Goal: Book appointment/travel/reservation

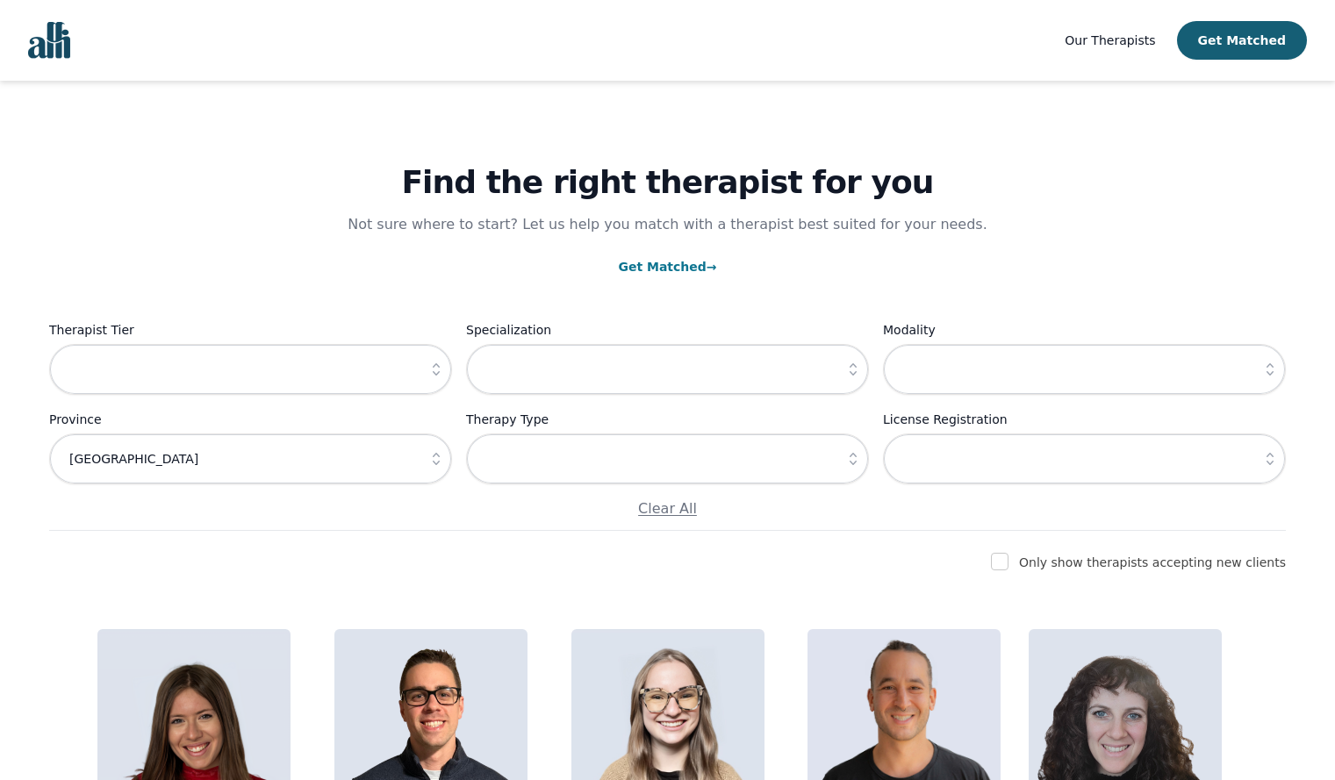
scroll to position [115, 0]
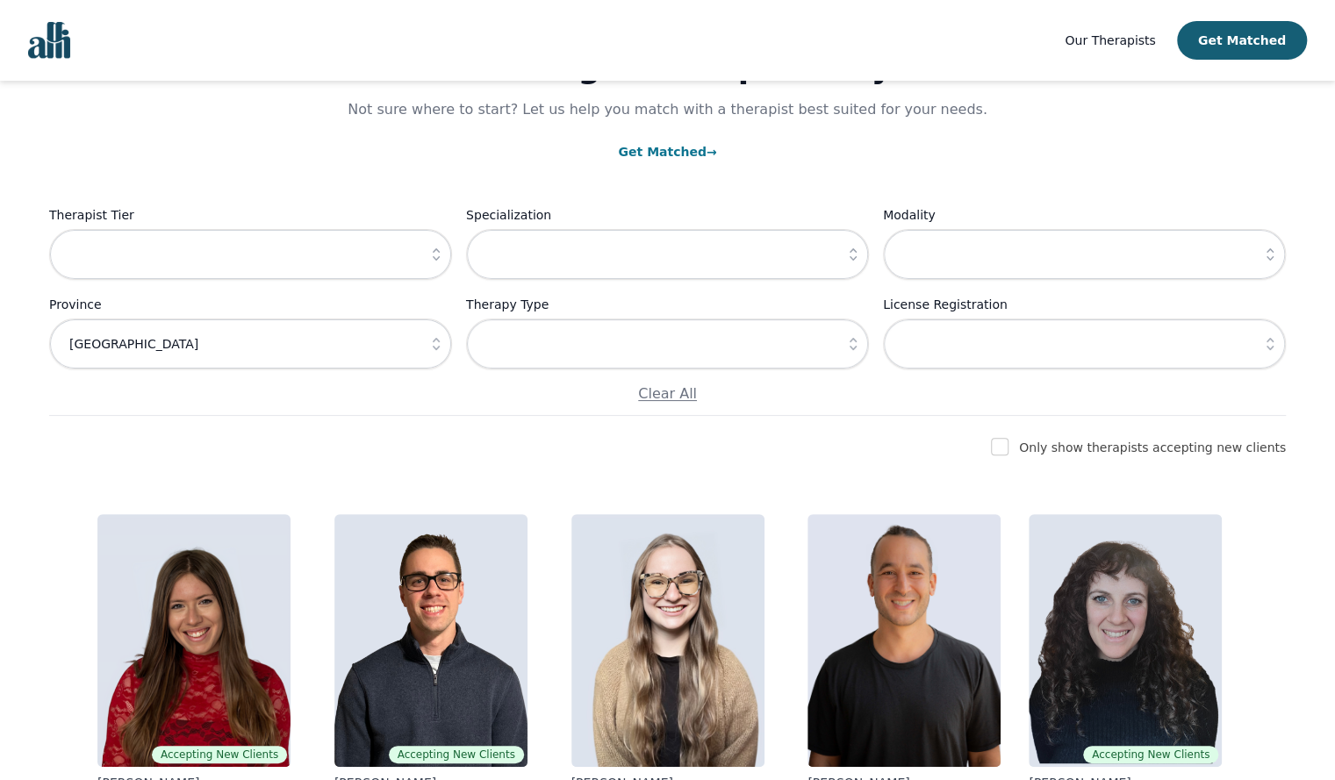
click at [648, 154] on link "Get Matched →" at bounding box center [667, 152] width 98 height 14
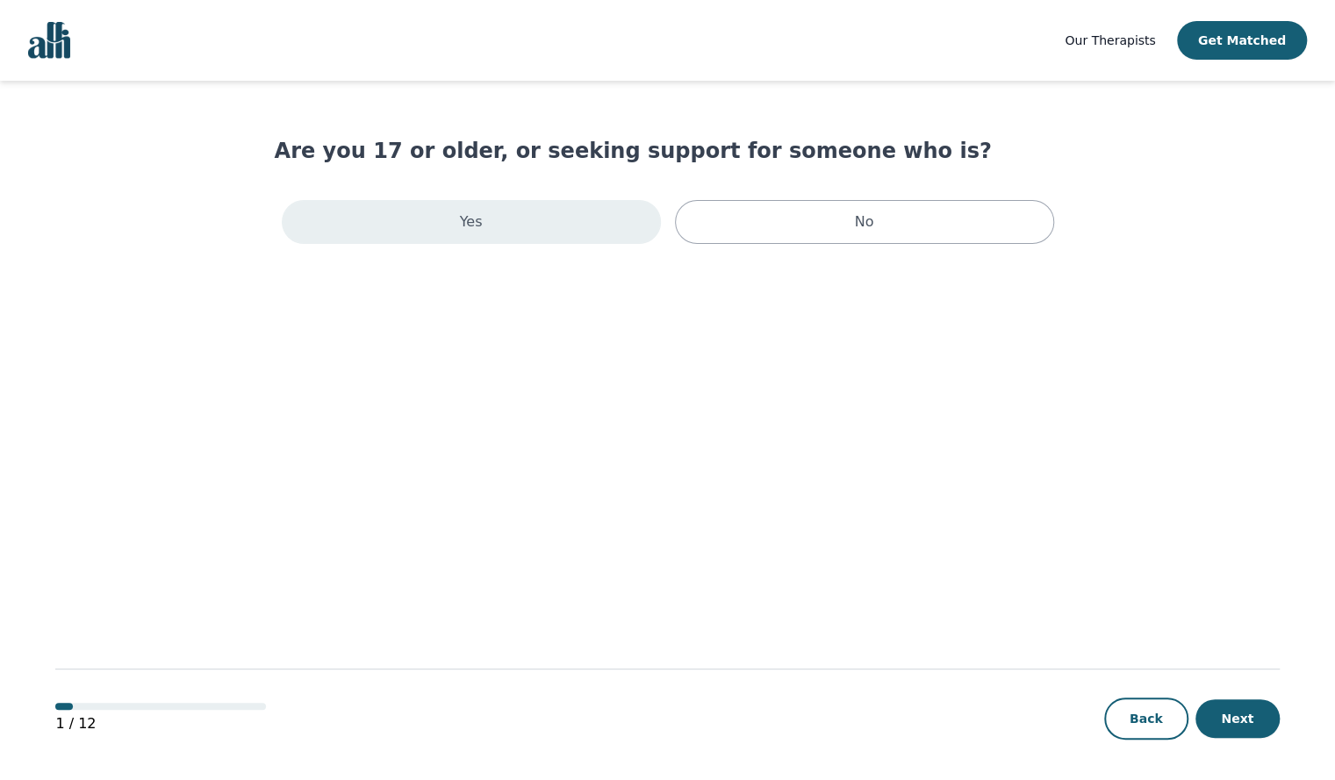
click at [482, 220] on div "Yes" at bounding box center [471, 222] width 379 height 44
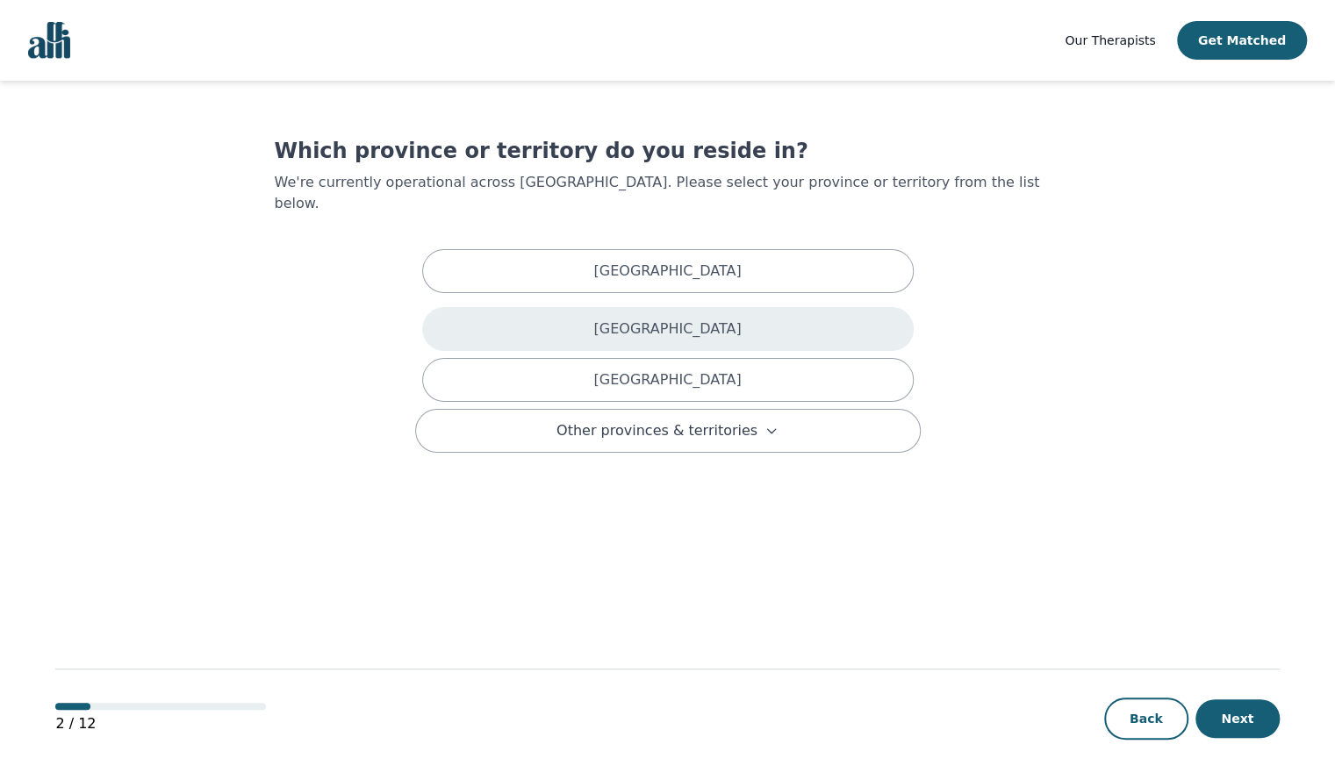
click at [643, 319] on p "[GEOGRAPHIC_DATA]" at bounding box center [666, 329] width 147 height 21
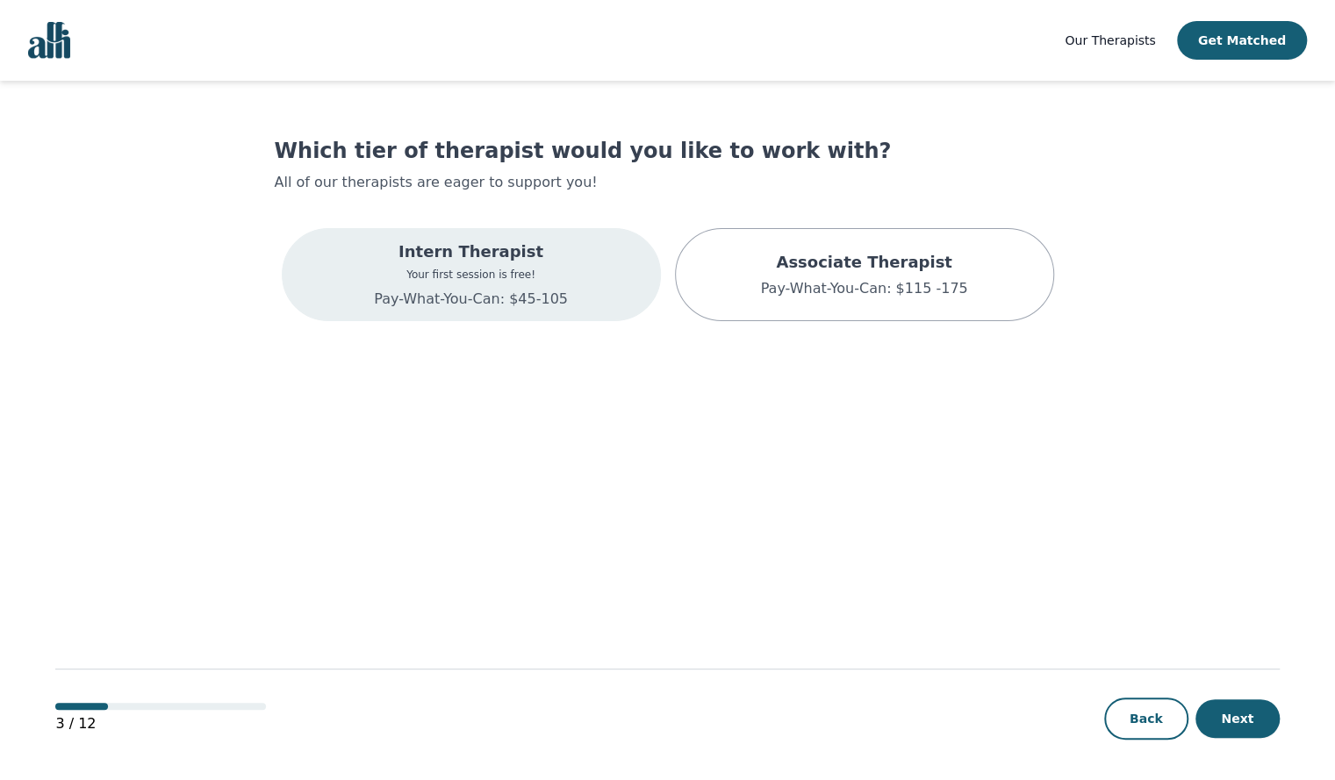
click at [537, 261] on p "Intern Therapist" at bounding box center [471, 252] width 194 height 25
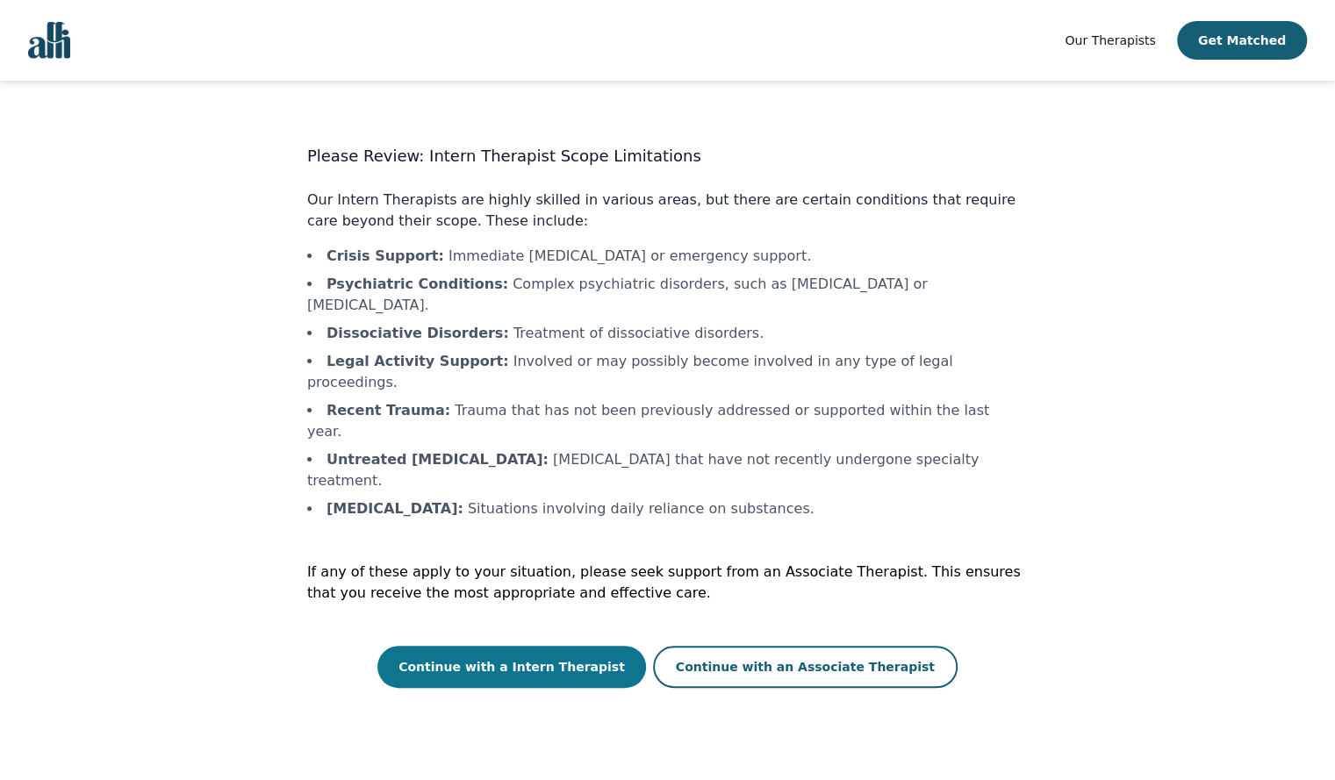
click at [522, 646] on button "Continue with a Intern Therapist" at bounding box center [511, 667] width 269 height 42
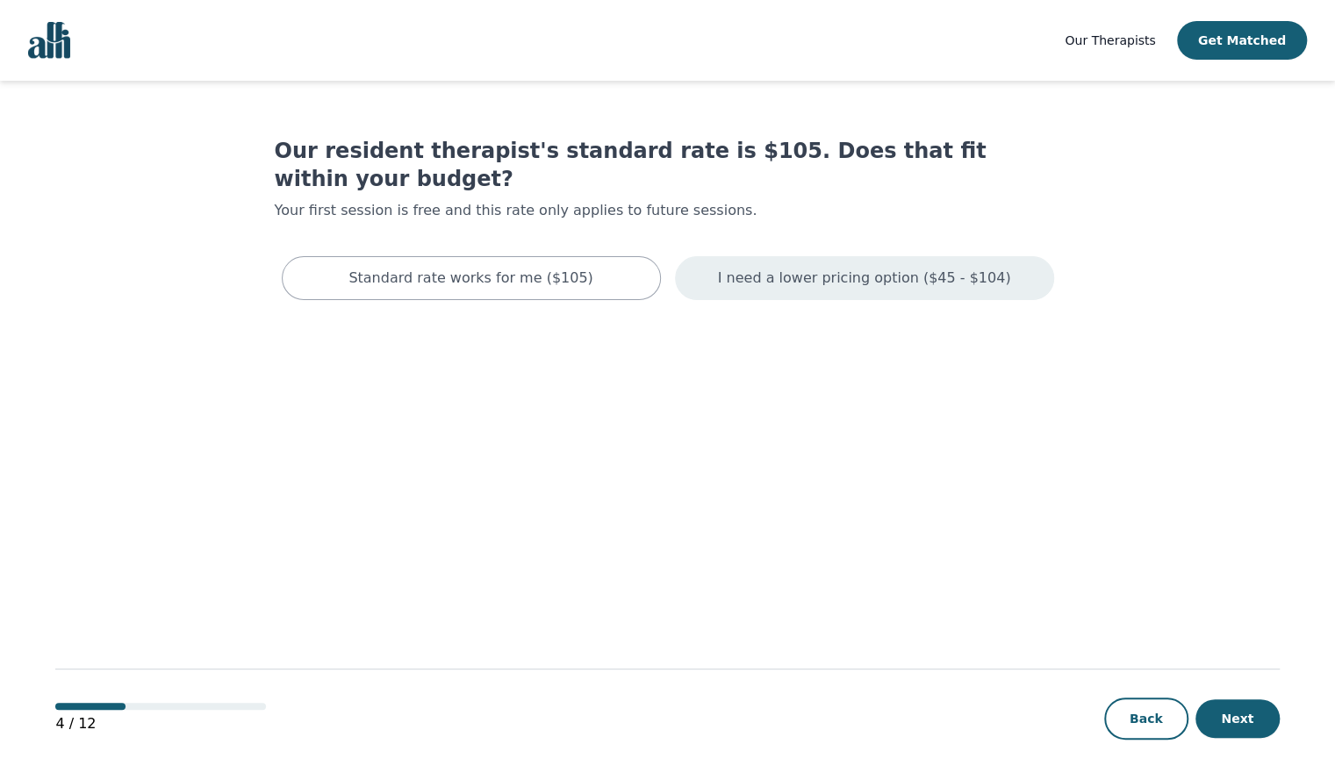
click at [849, 266] on div "I need a lower pricing option ($45 - $104)" at bounding box center [864, 278] width 379 height 44
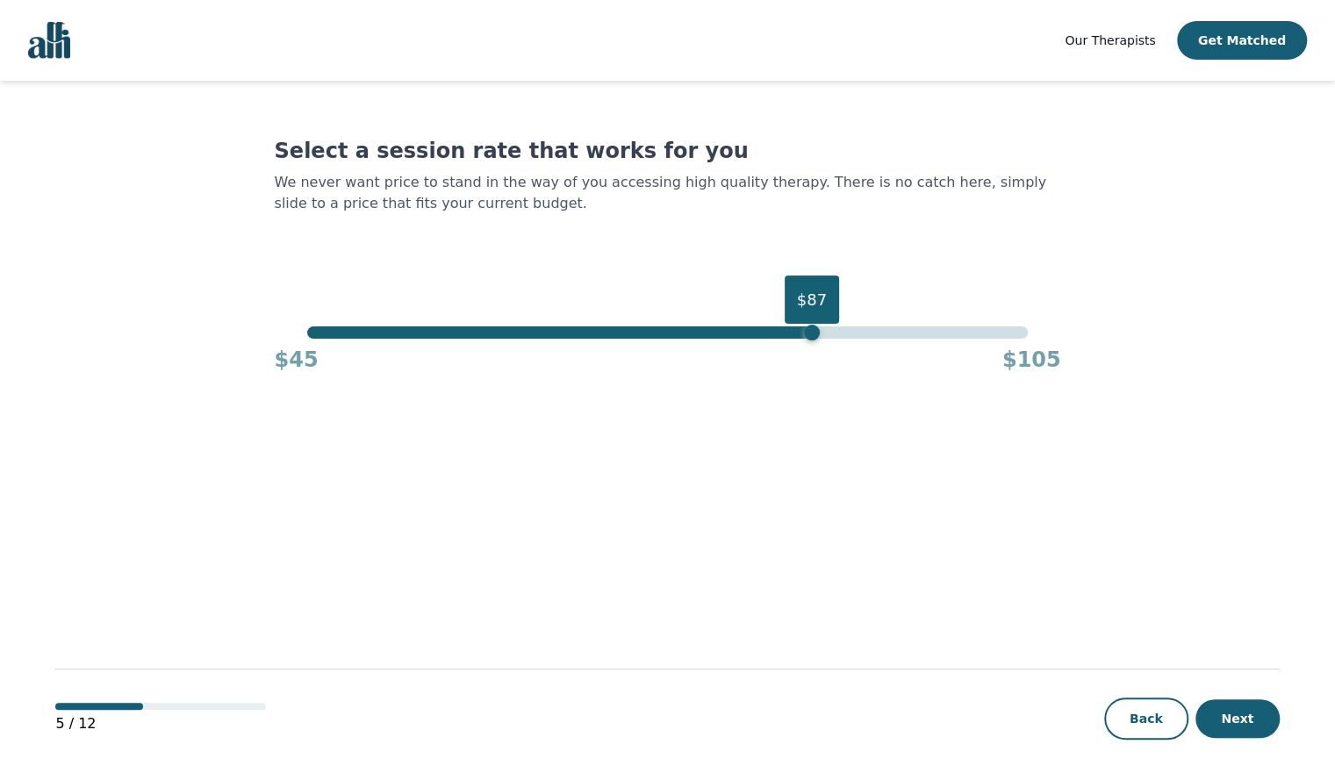
drag, startPoint x: 1032, startPoint y: 334, endPoint x: 133, endPoint y: 433, distance: 903.9
click at [133, 433] on main "Select a session rate that works for you We never want price to stand in the wa…" at bounding box center [666, 431] width 1223 height 701
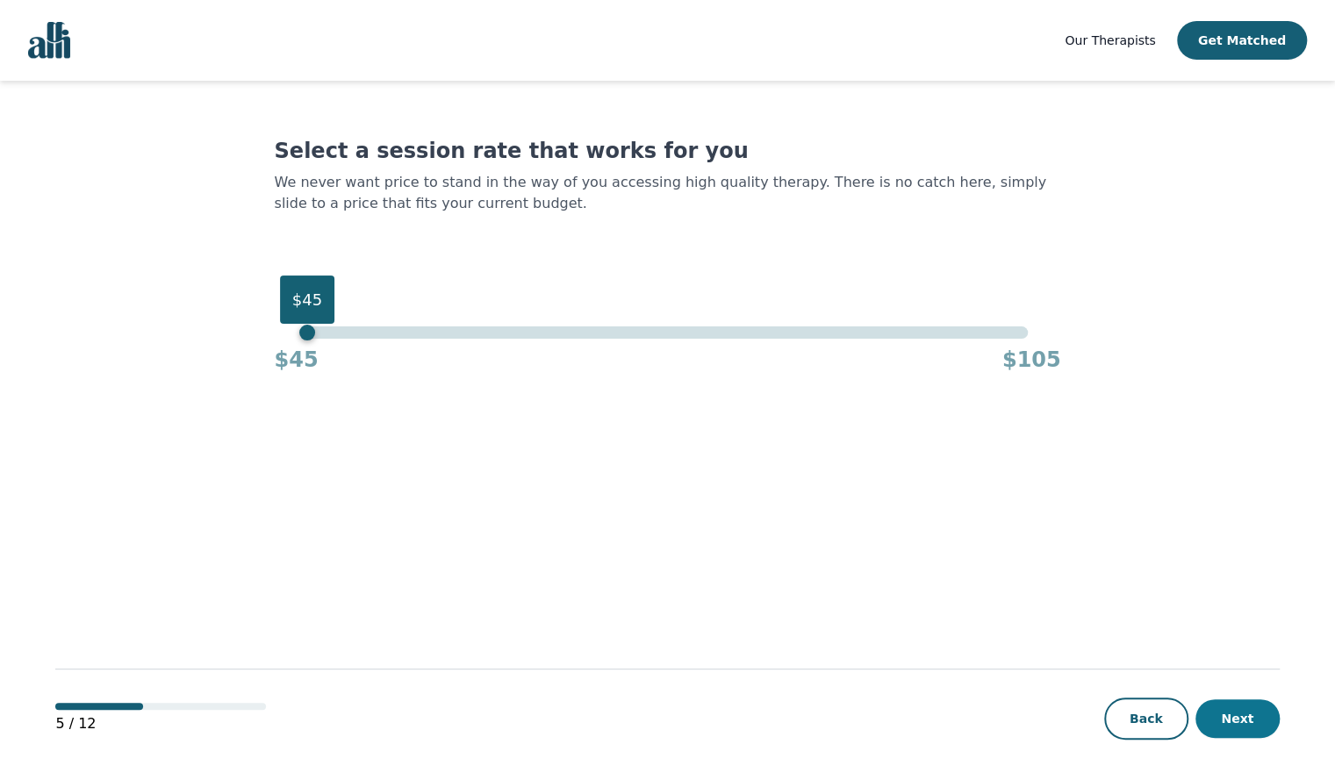
click at [1207, 729] on button "Next" at bounding box center [1237, 718] width 84 height 39
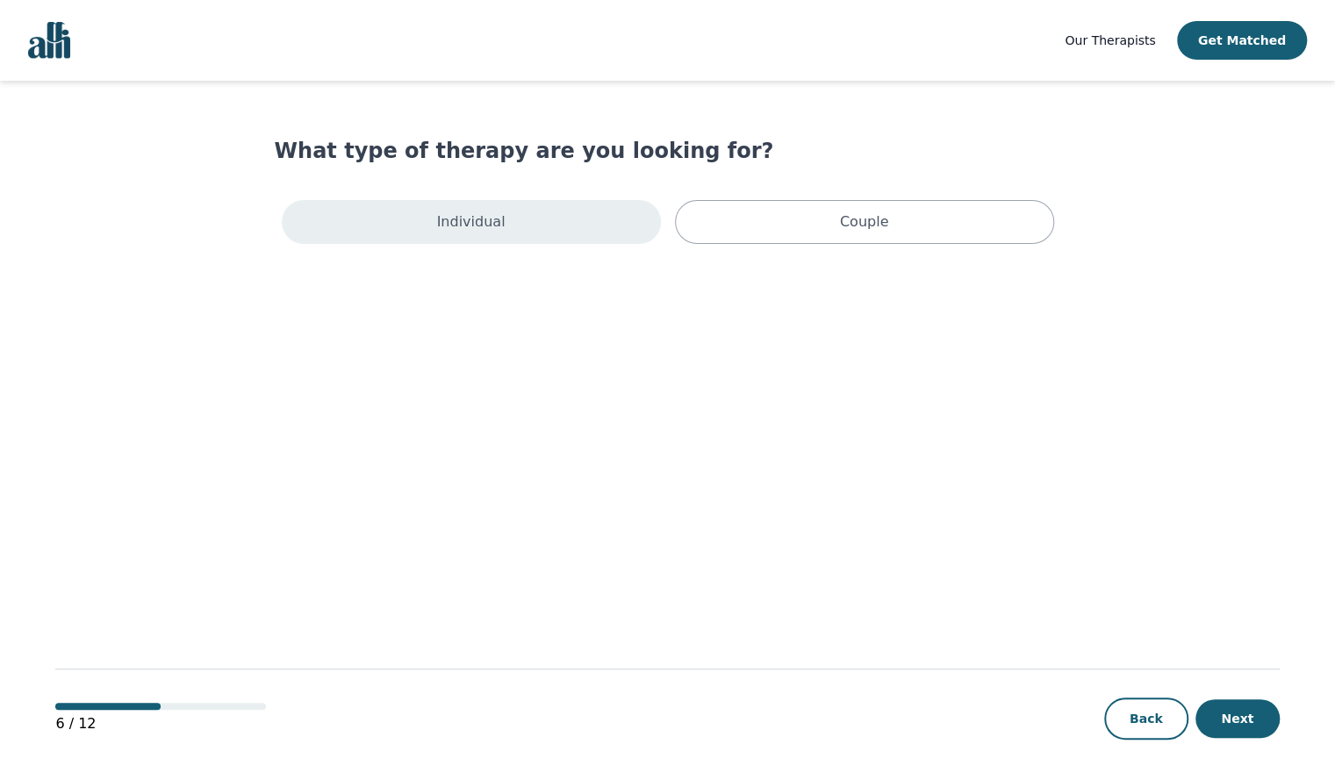
click at [538, 233] on div "Individual" at bounding box center [471, 222] width 379 height 44
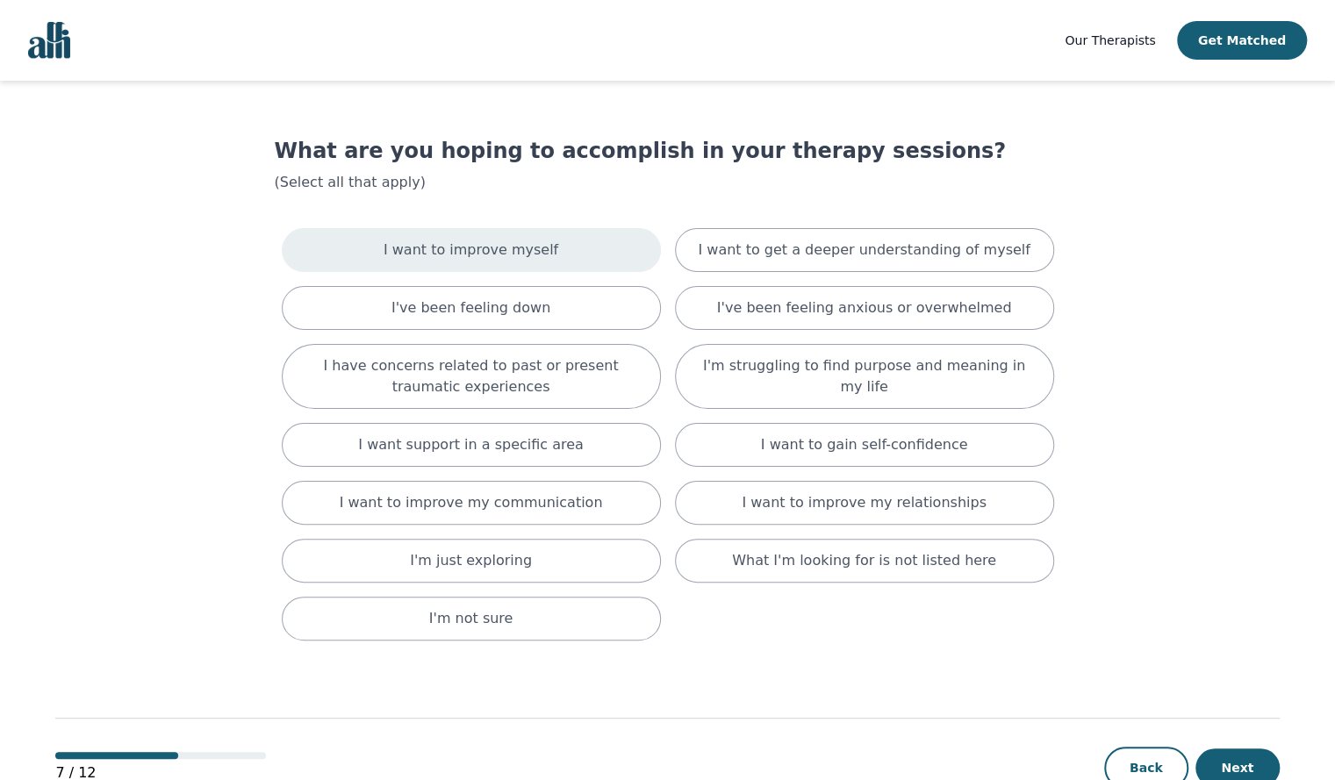
click at [598, 260] on div "I want to improve myself" at bounding box center [471, 250] width 379 height 44
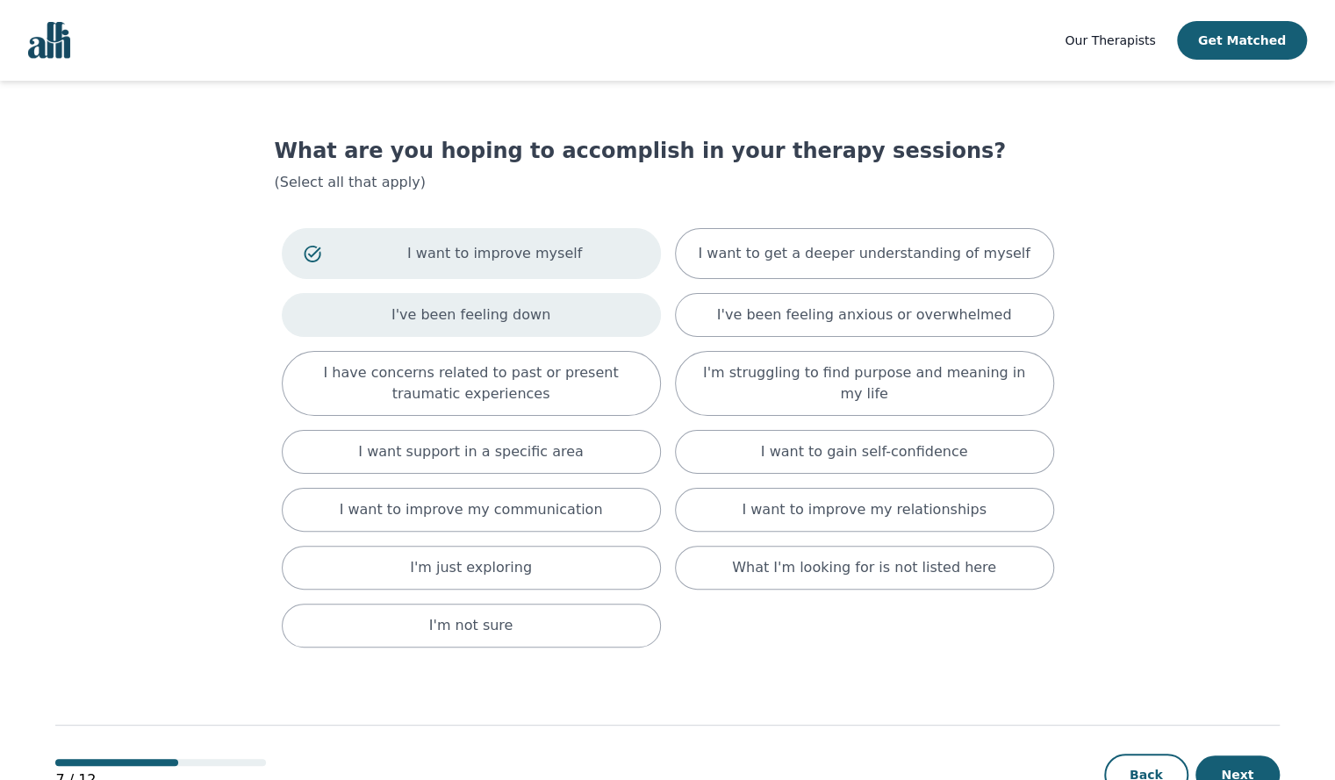
click at [578, 310] on div "I've been feeling down" at bounding box center [471, 315] width 379 height 44
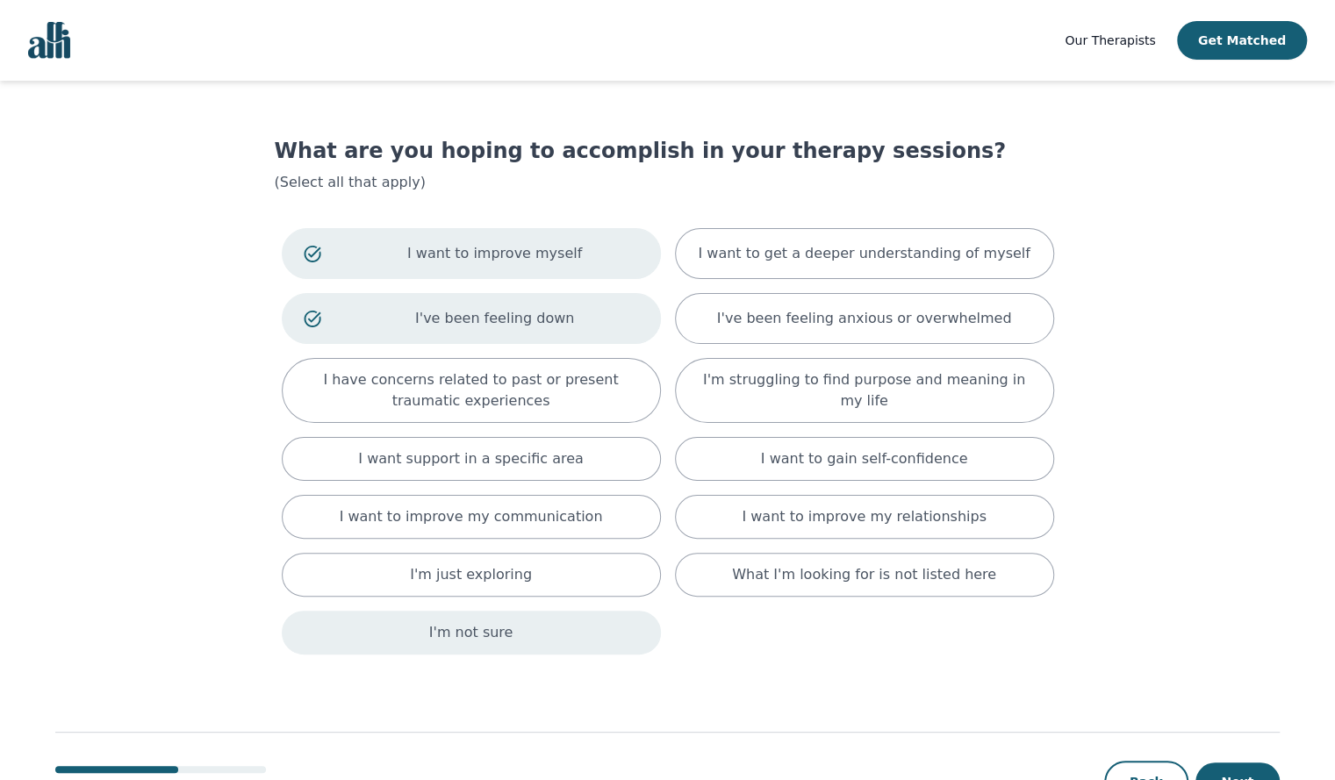
click at [612, 626] on div "I'm not sure" at bounding box center [471, 633] width 379 height 44
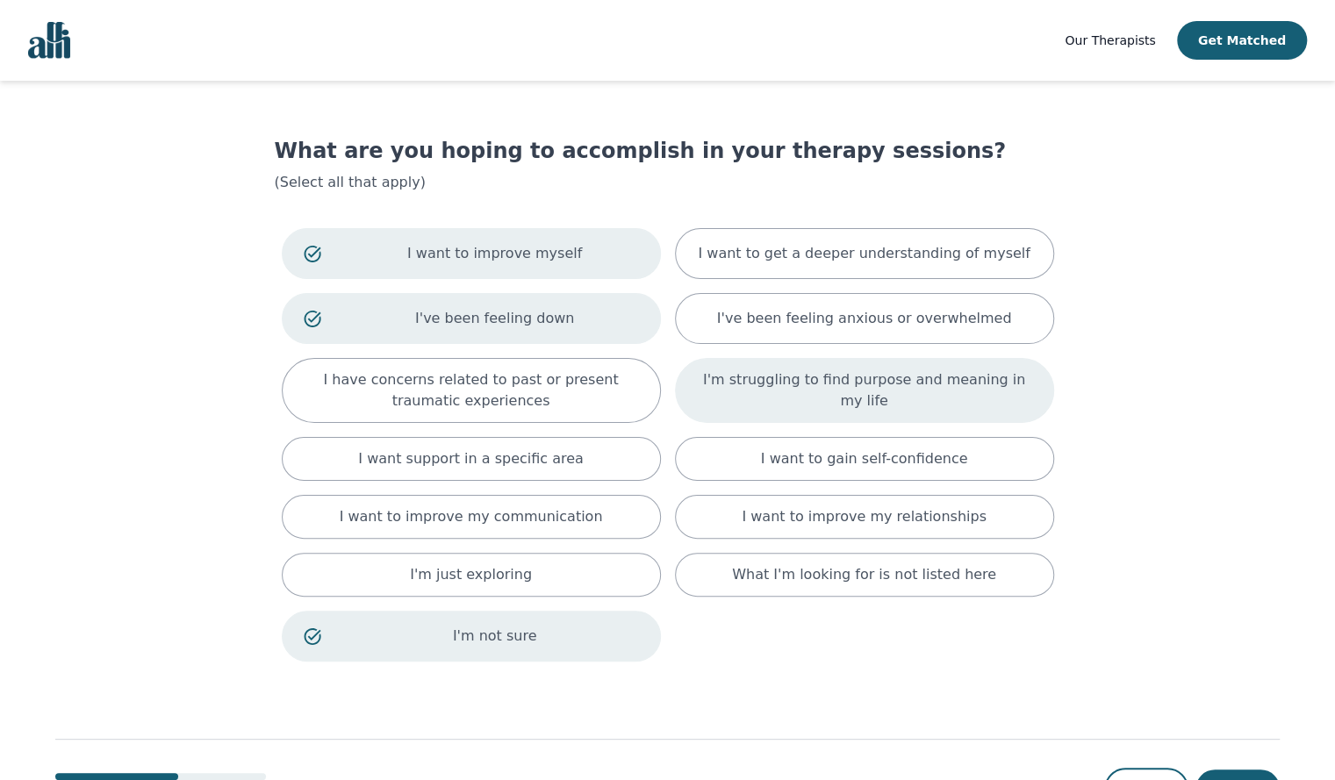
click at [818, 409] on div "I'm struggling to find purpose and meaning in my life" at bounding box center [864, 390] width 379 height 65
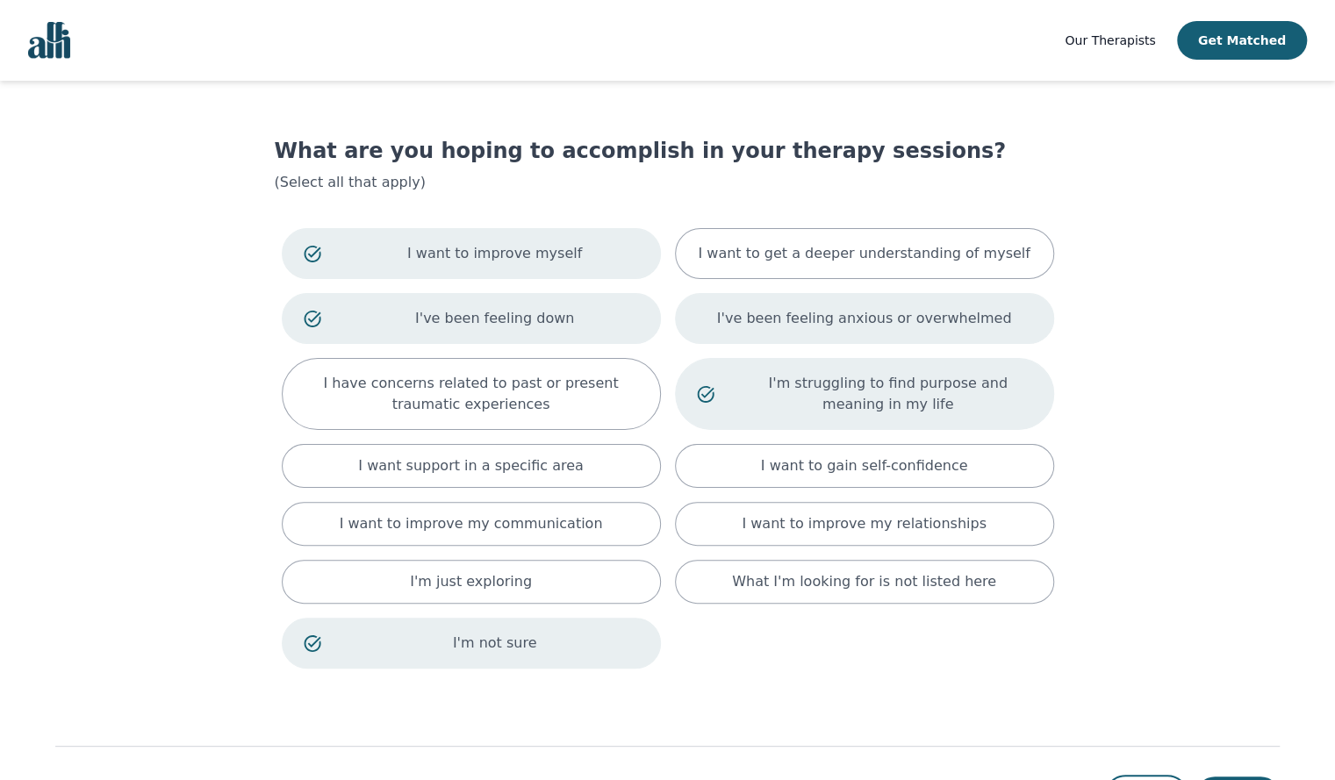
click at [732, 327] on div "I've been feeling anxious or overwhelmed" at bounding box center [864, 318] width 379 height 51
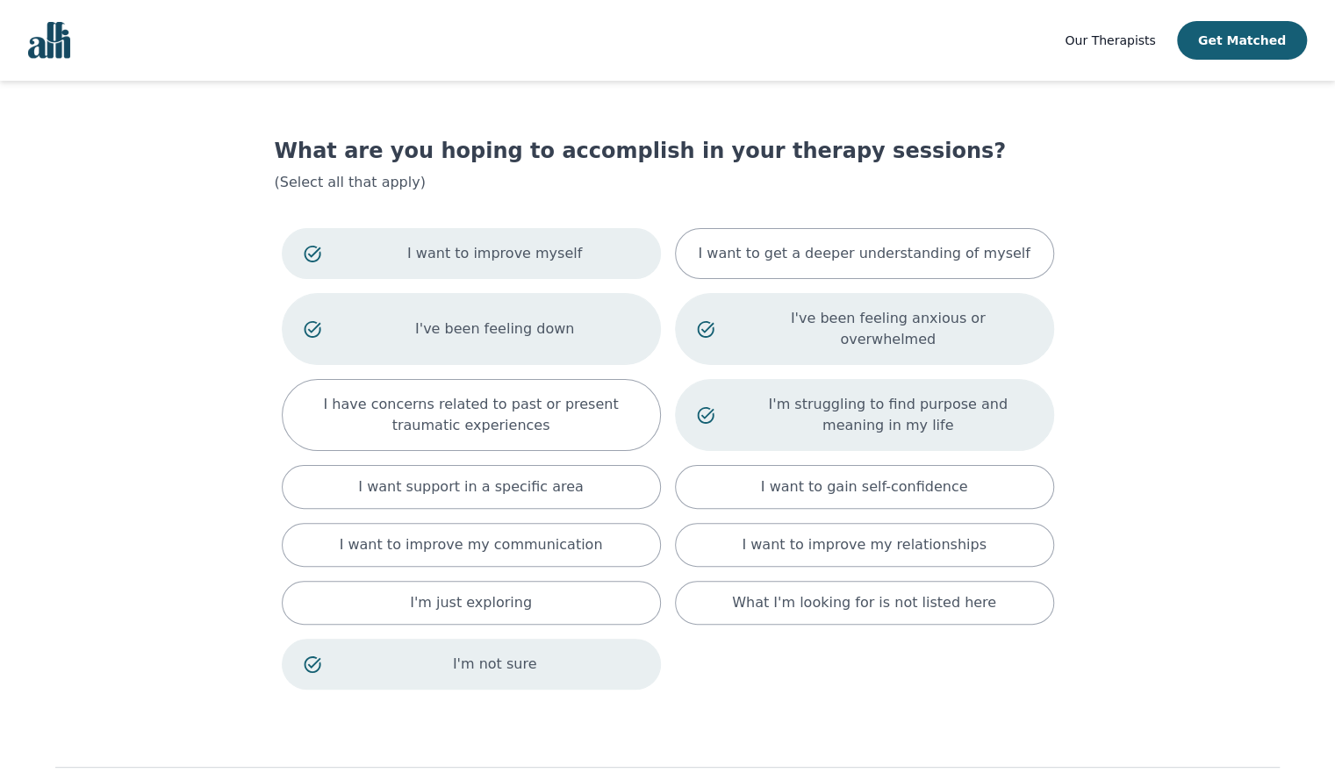
scroll to position [75, 0]
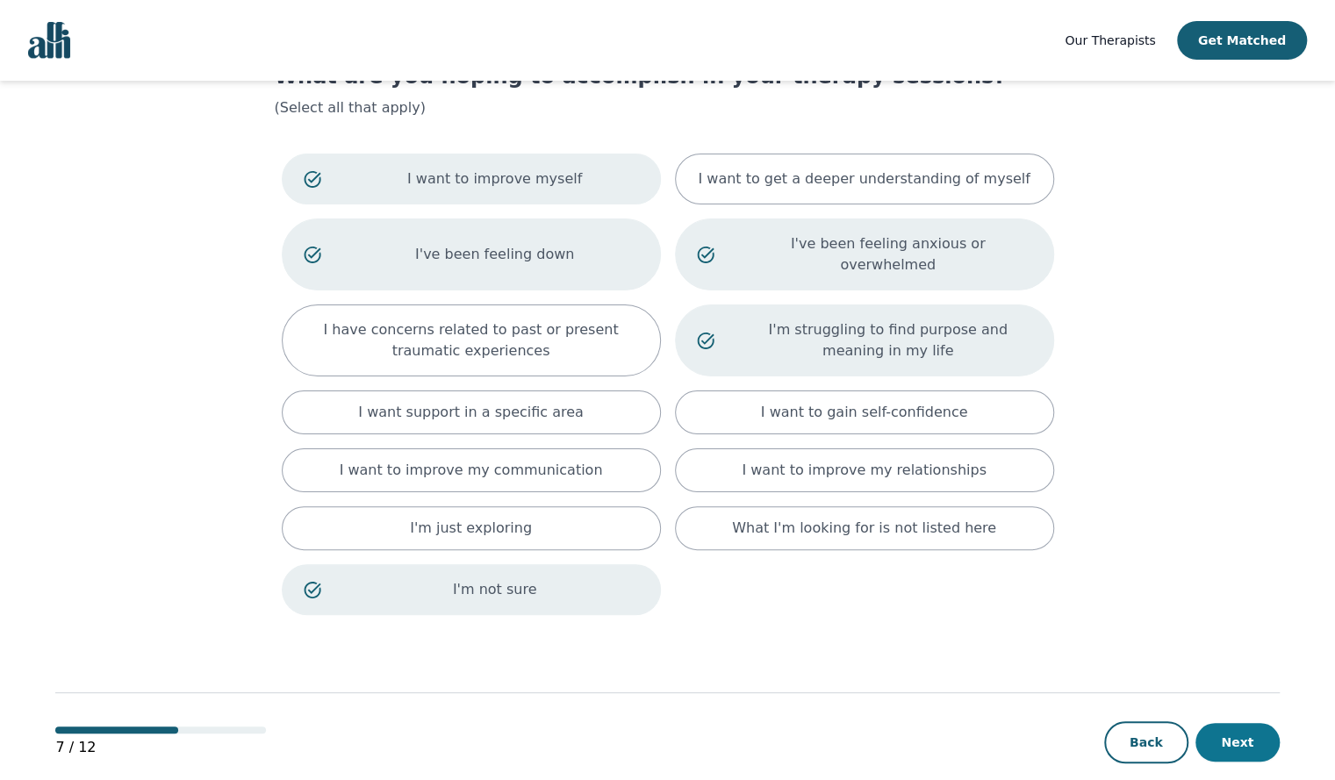
click at [1264, 723] on button "Next" at bounding box center [1237, 742] width 84 height 39
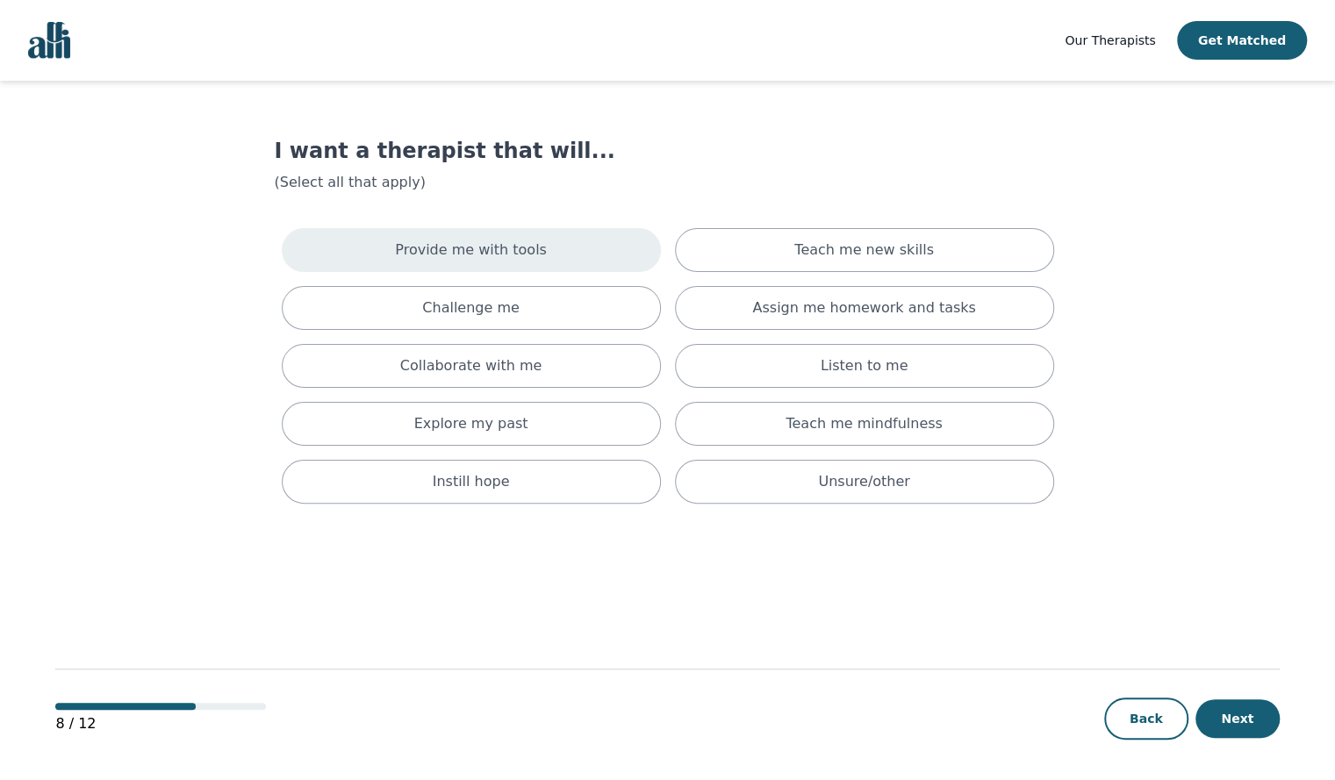
click at [491, 251] on p "Provide me with tools" at bounding box center [471, 250] width 152 height 21
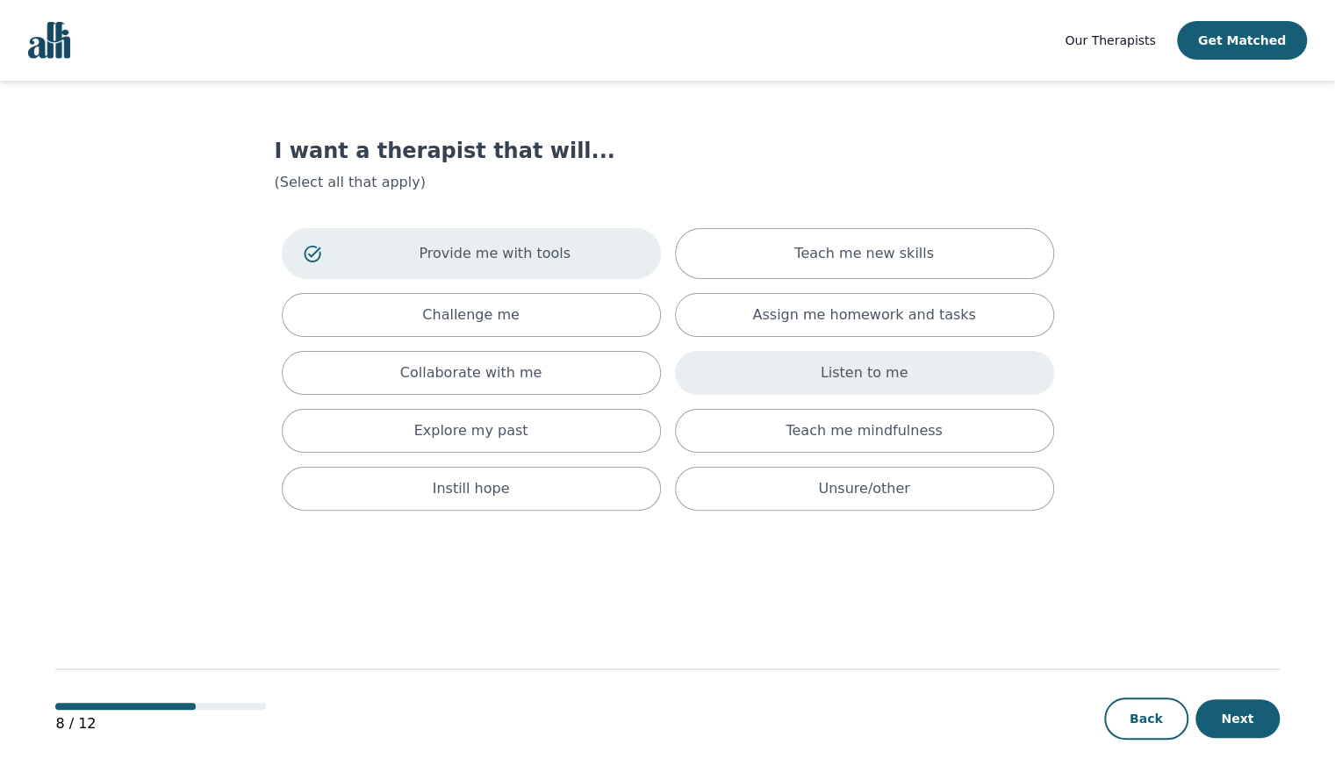
click at [806, 387] on div "Listen to me" at bounding box center [864, 373] width 379 height 44
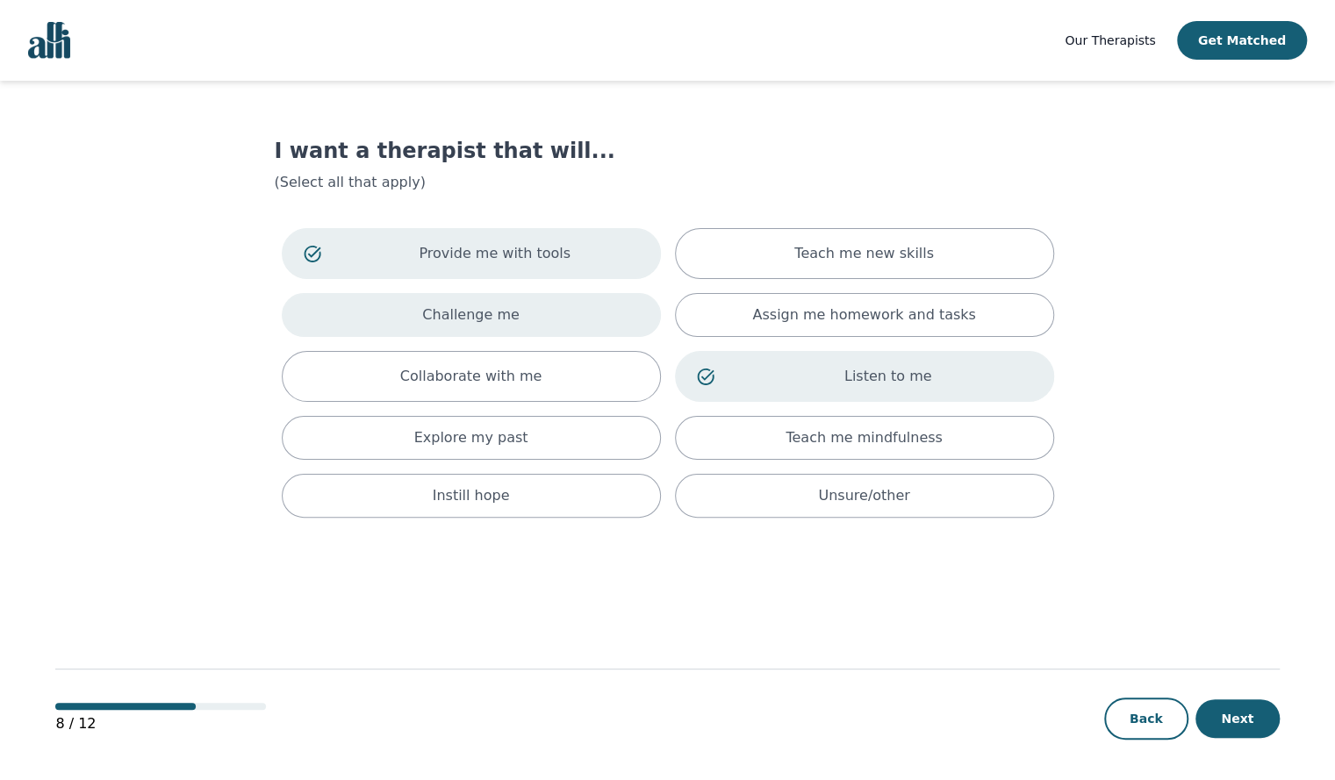
click at [511, 333] on div "Challenge me" at bounding box center [471, 315] width 379 height 44
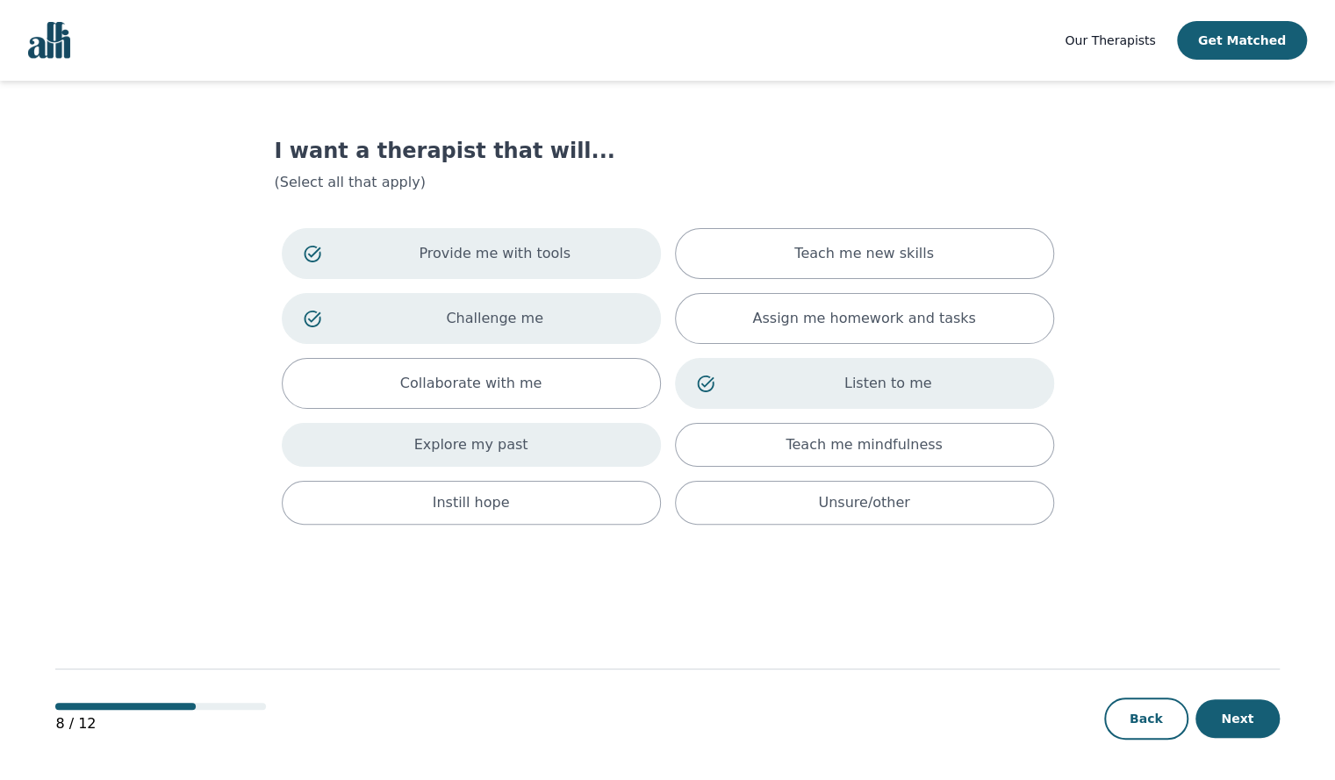
click at [484, 434] on p "Explore my past" at bounding box center [471, 444] width 114 height 21
click at [1231, 714] on button "Next" at bounding box center [1237, 718] width 84 height 39
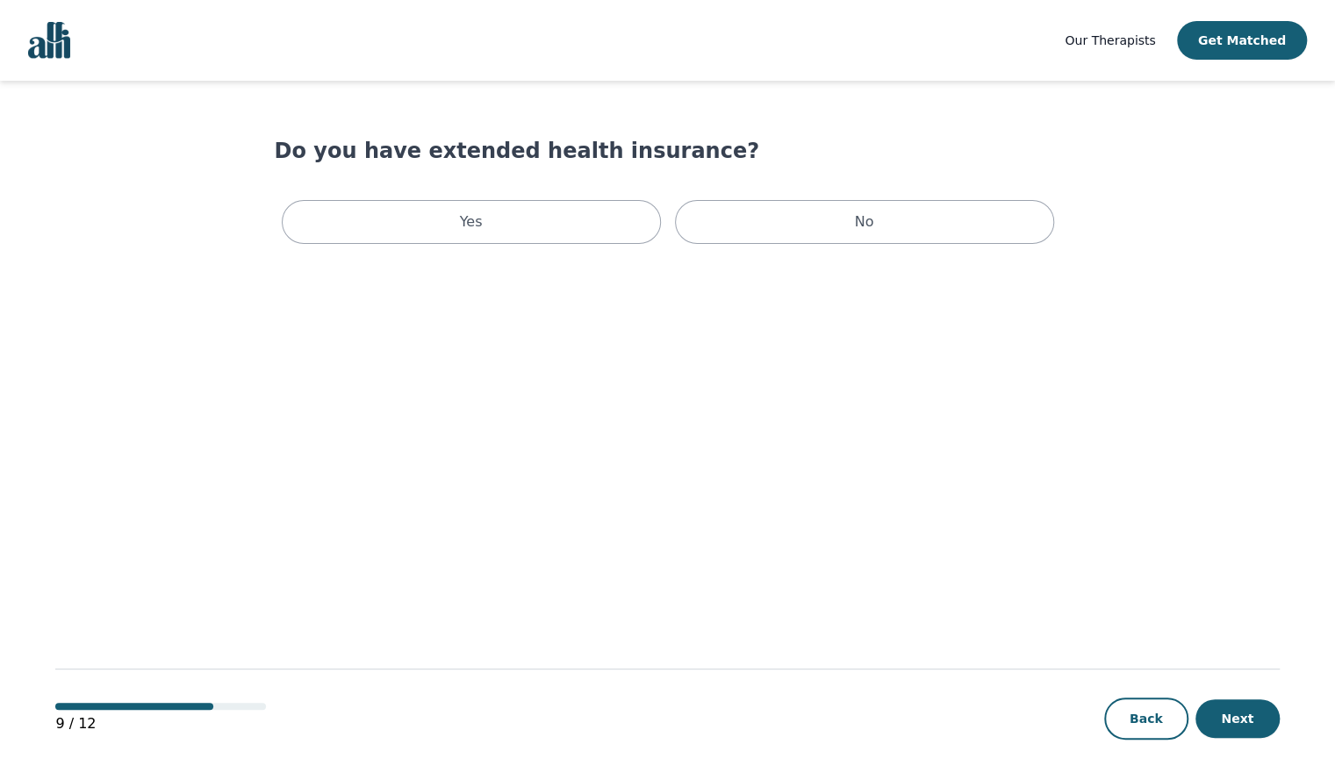
click at [814, 247] on div "Yes No" at bounding box center [668, 222] width 786 height 58
click at [814, 239] on div "No" at bounding box center [864, 222] width 379 height 44
